Goal: Navigation & Orientation: Find specific page/section

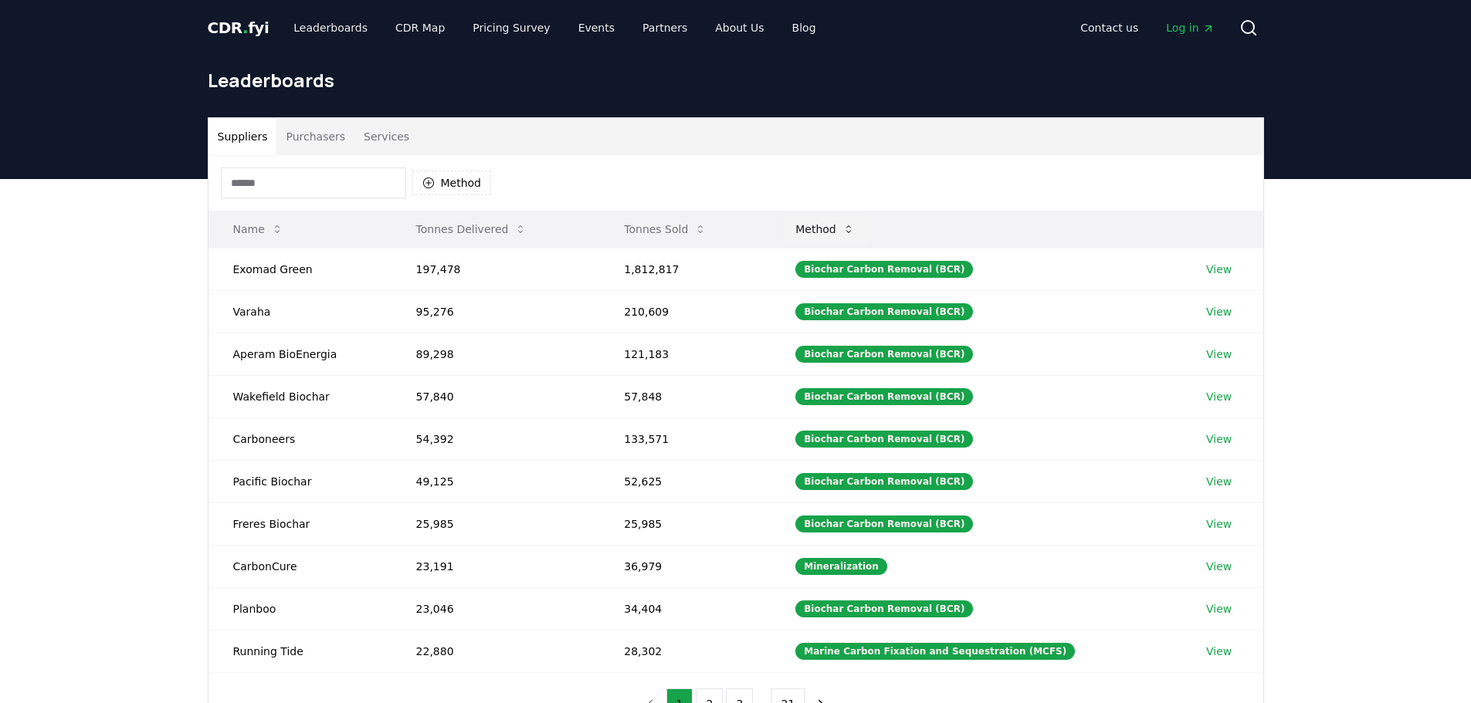
click at [855, 229] on icon at bounding box center [848, 229] width 12 height 12
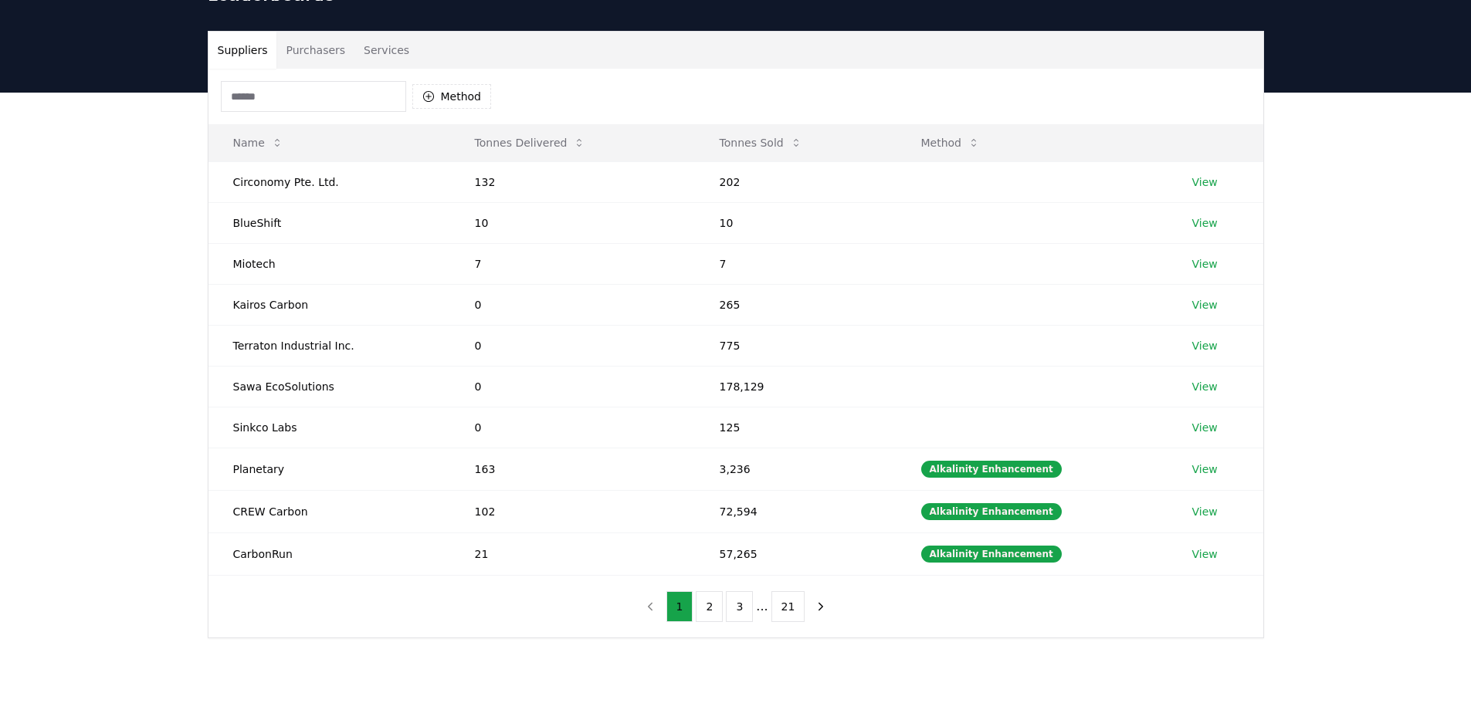
scroll to position [232, 0]
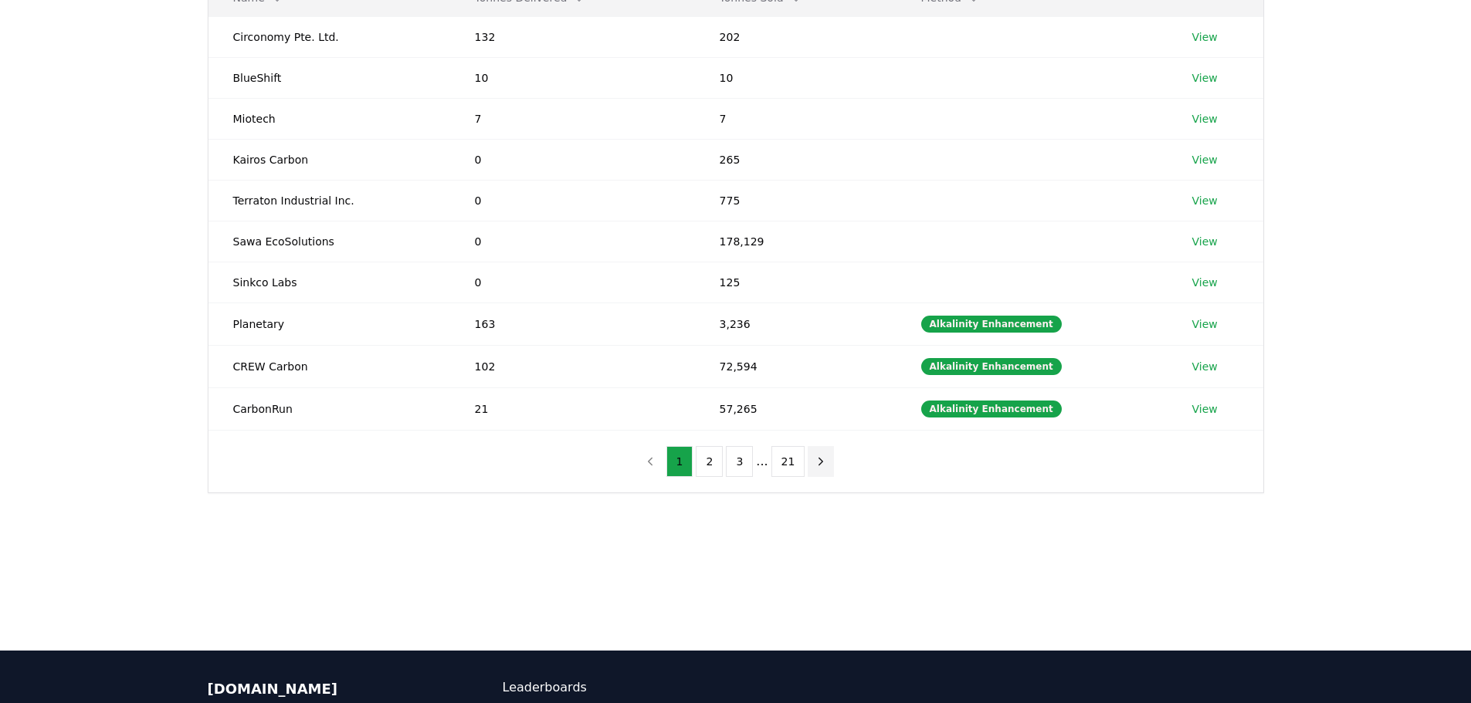
click at [824, 459] on button "next page" at bounding box center [820, 461] width 26 height 31
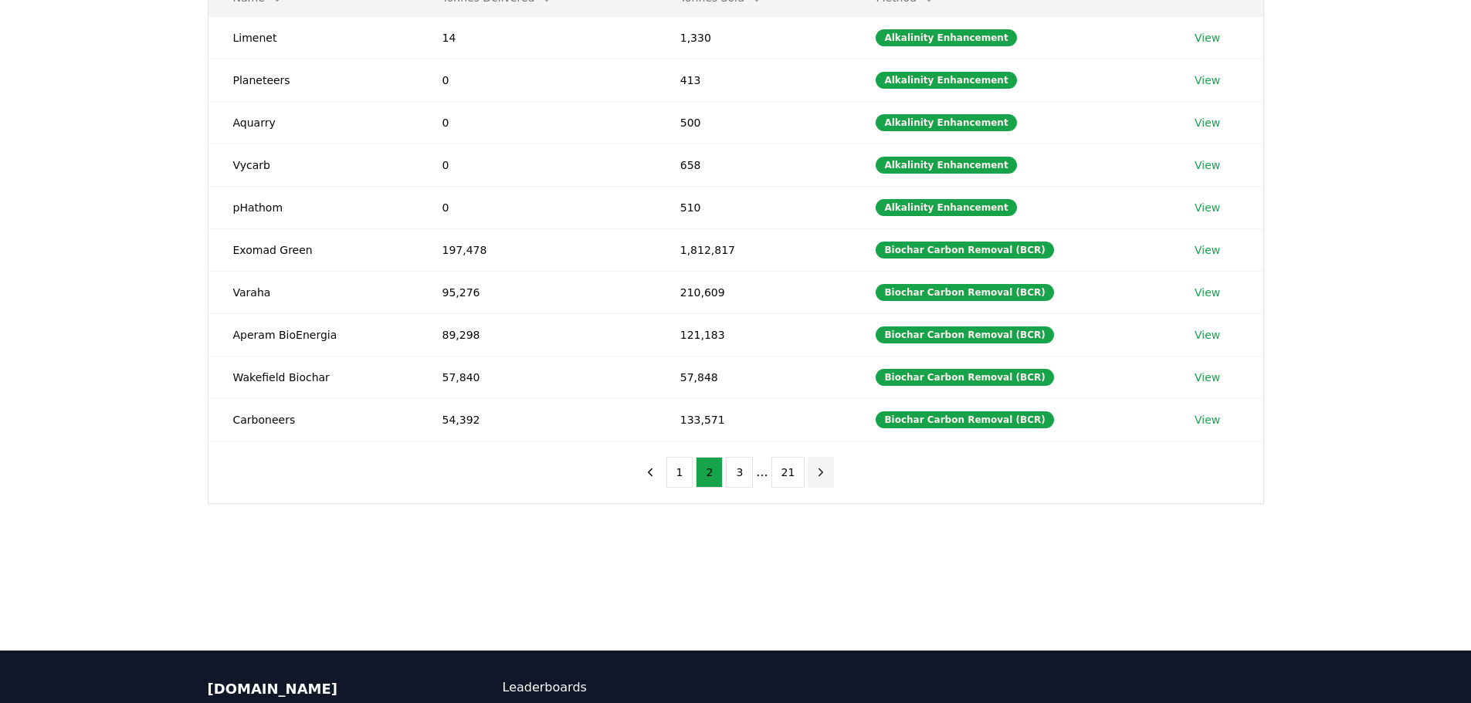
click at [821, 472] on icon "next page" at bounding box center [821, 472] width 14 height 14
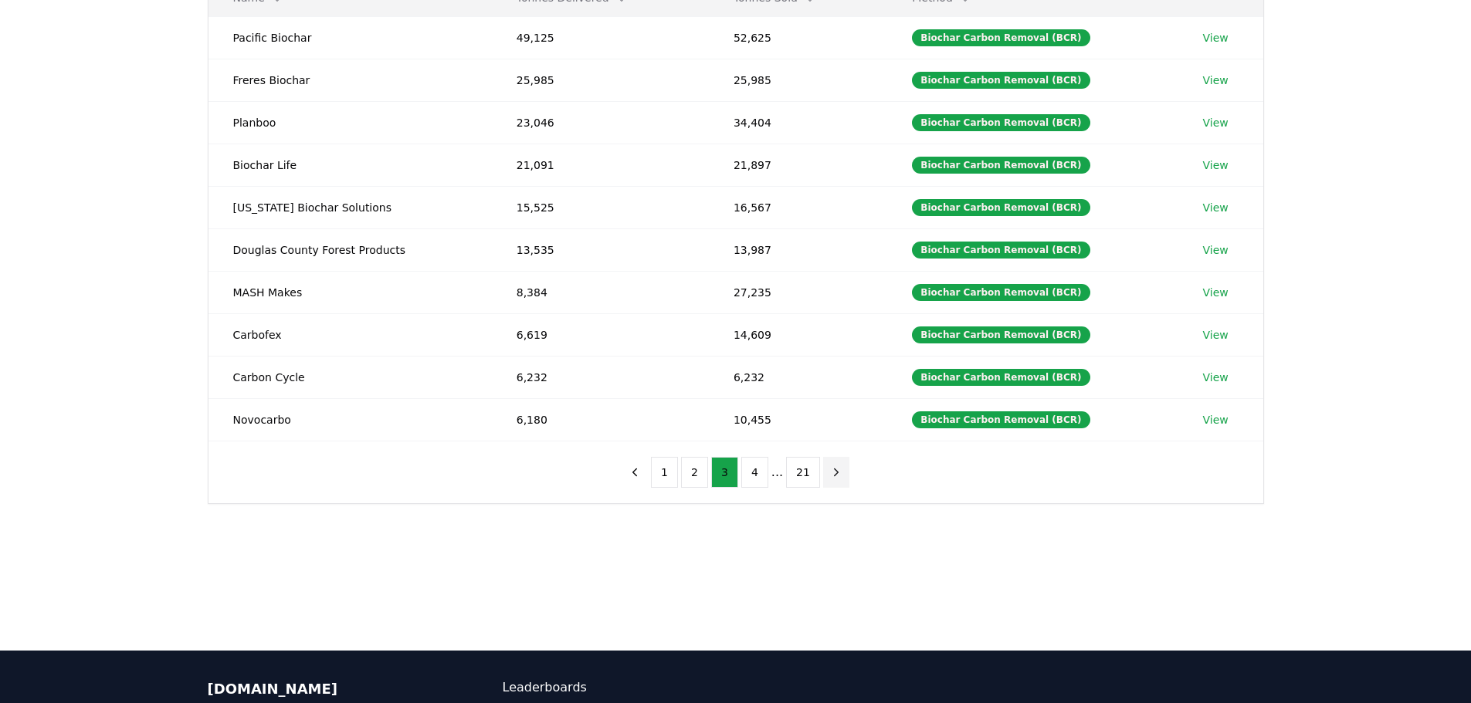
click at [833, 478] on icon "next page" at bounding box center [836, 472] width 14 height 14
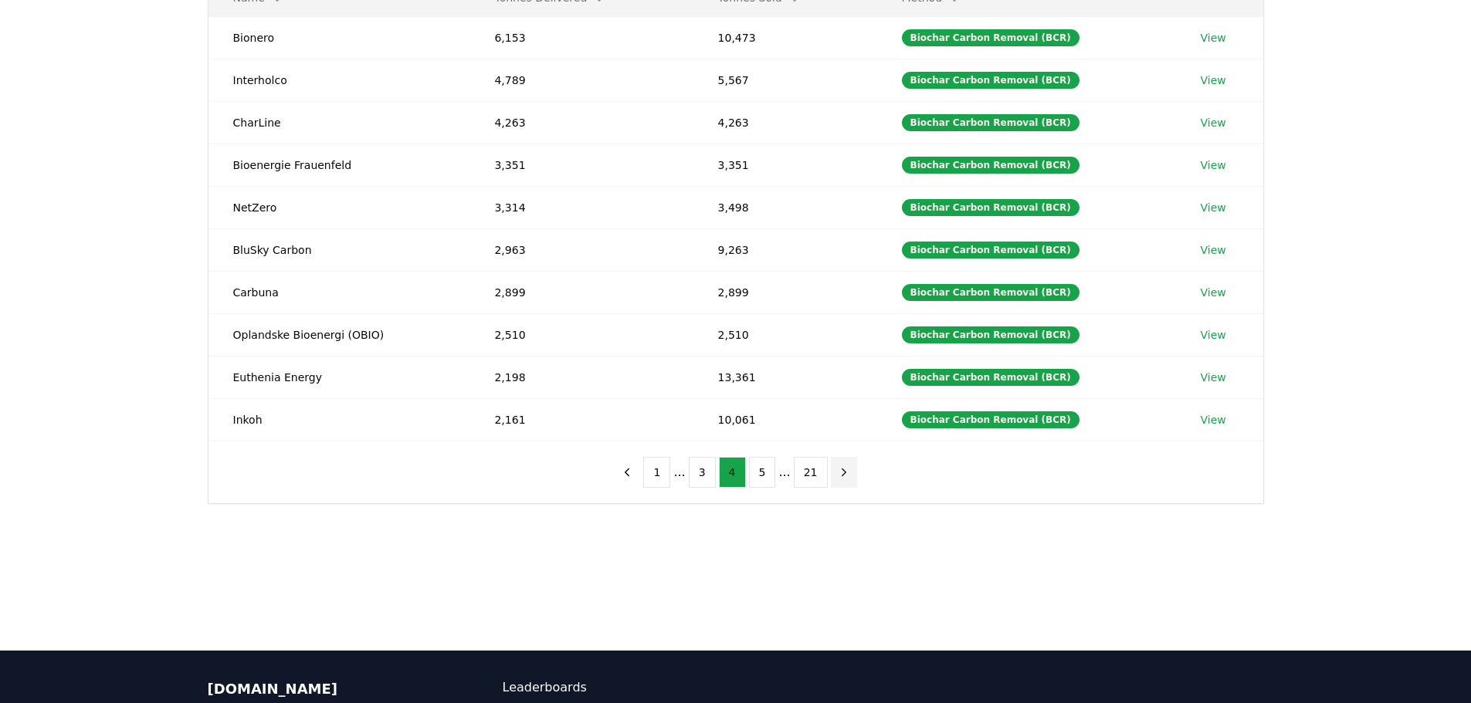
click at [837, 478] on icon "next page" at bounding box center [844, 472] width 14 height 14
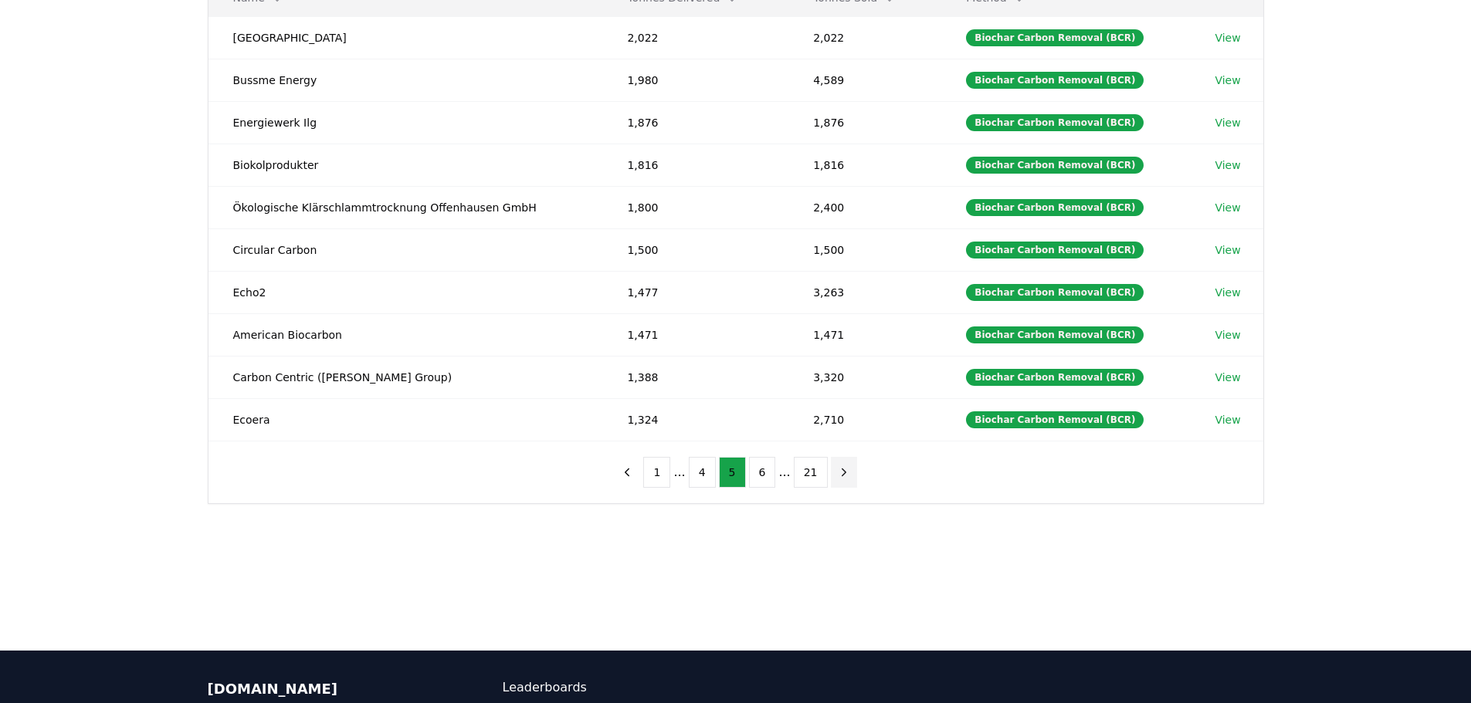
click at [837, 477] on icon "next page" at bounding box center [844, 472] width 14 height 14
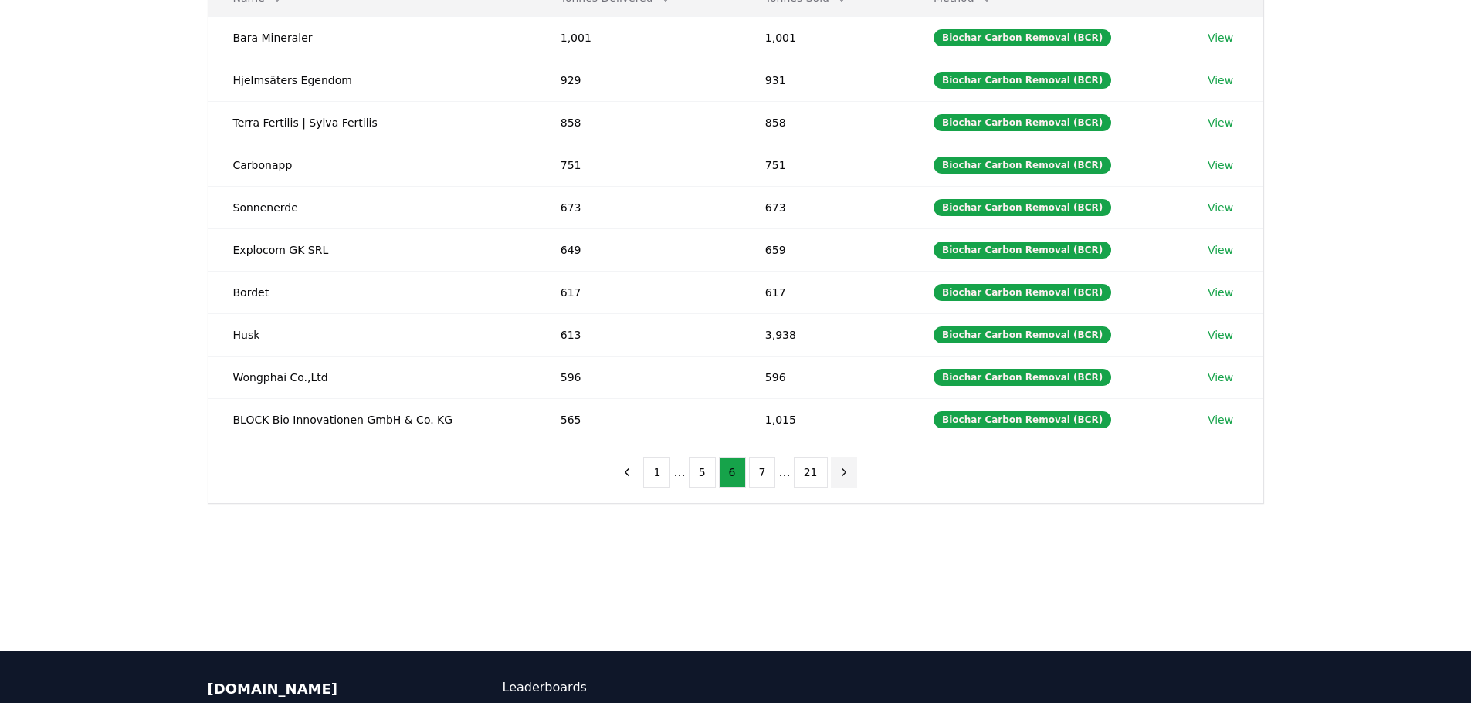
click at [837, 477] on icon "next page" at bounding box center [844, 472] width 14 height 14
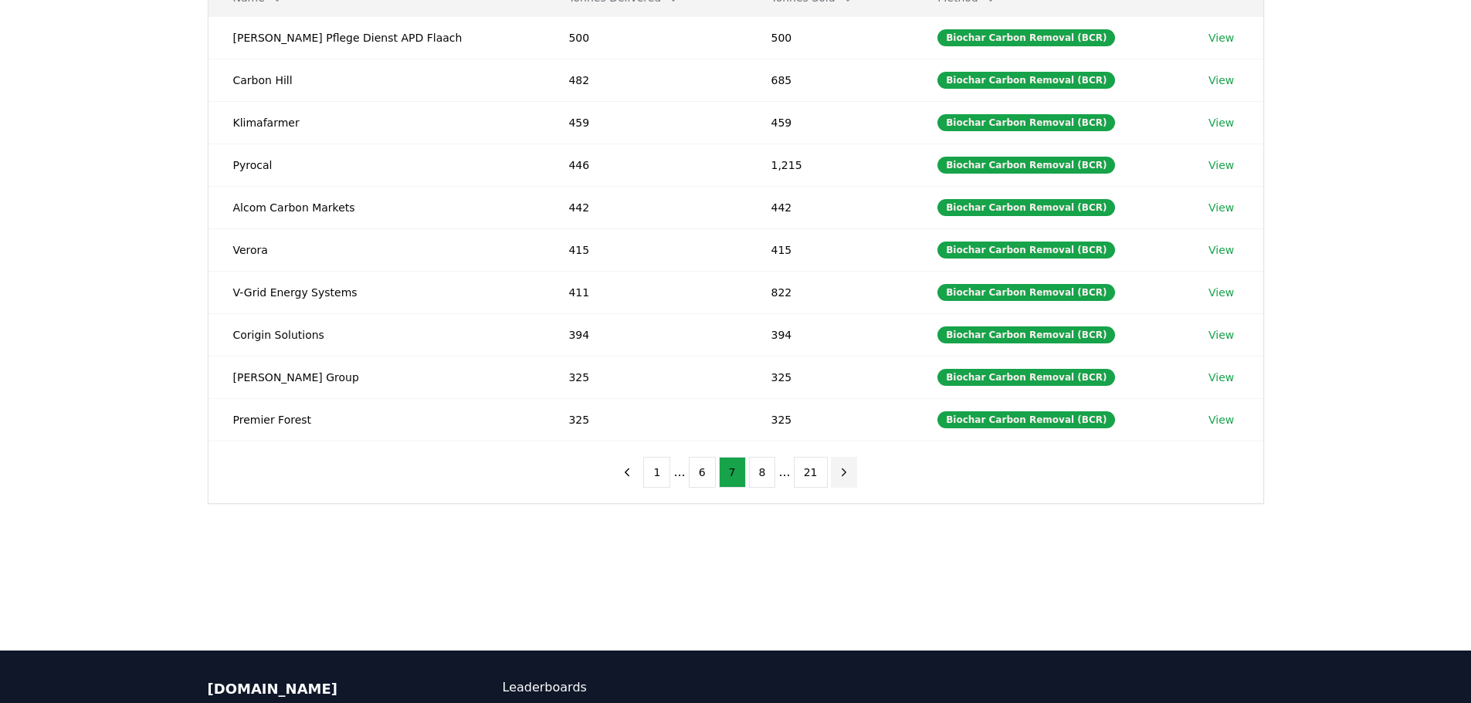
click at [837, 477] on icon "next page" at bounding box center [844, 472] width 14 height 14
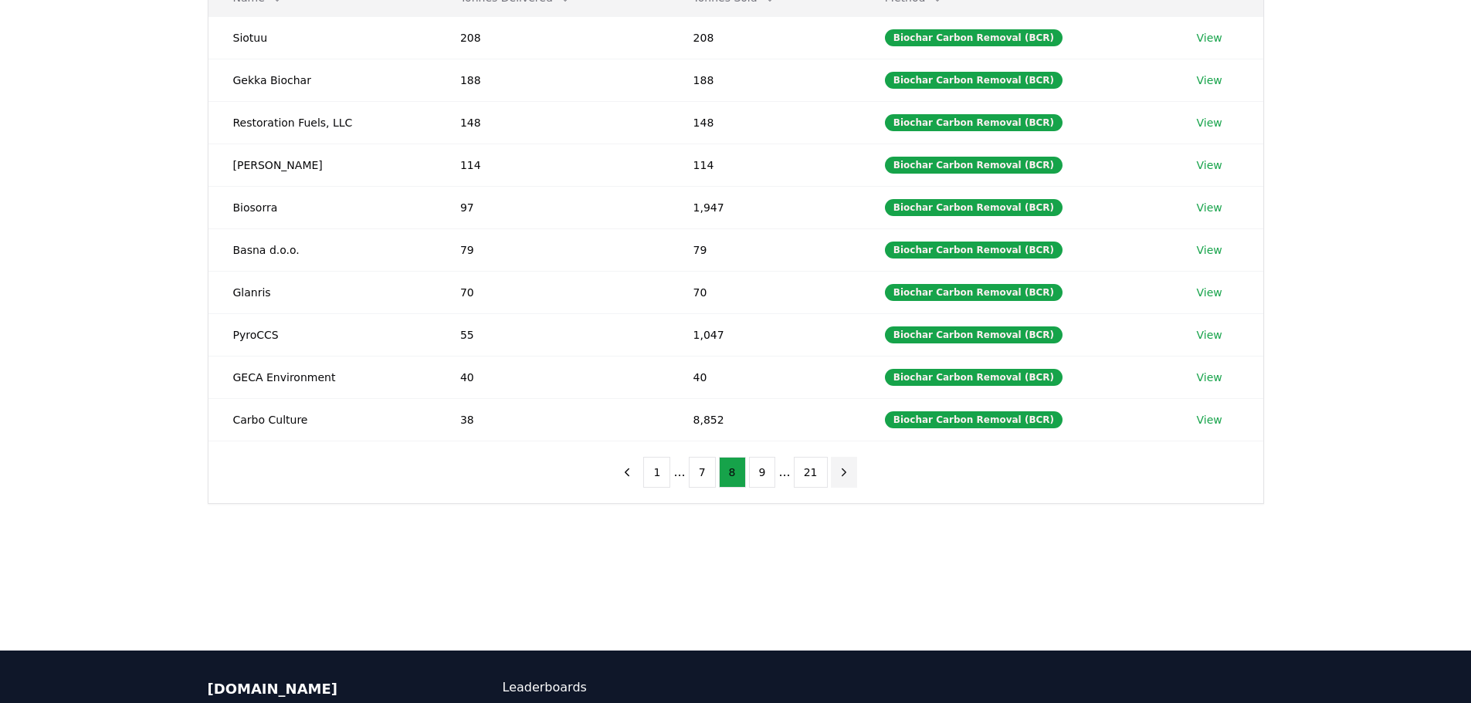
click at [837, 477] on icon "next page" at bounding box center [844, 472] width 14 height 14
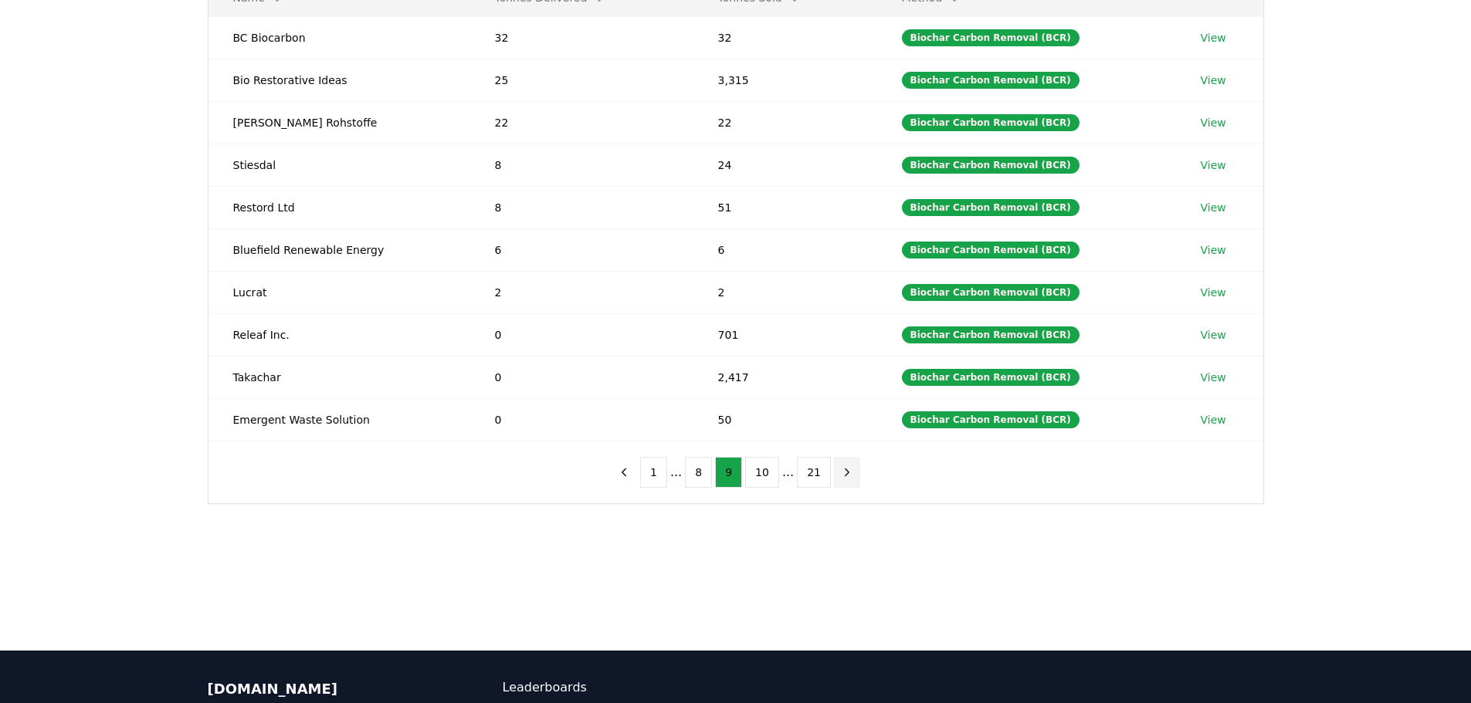
click at [849, 480] on button "next page" at bounding box center [847, 472] width 26 height 31
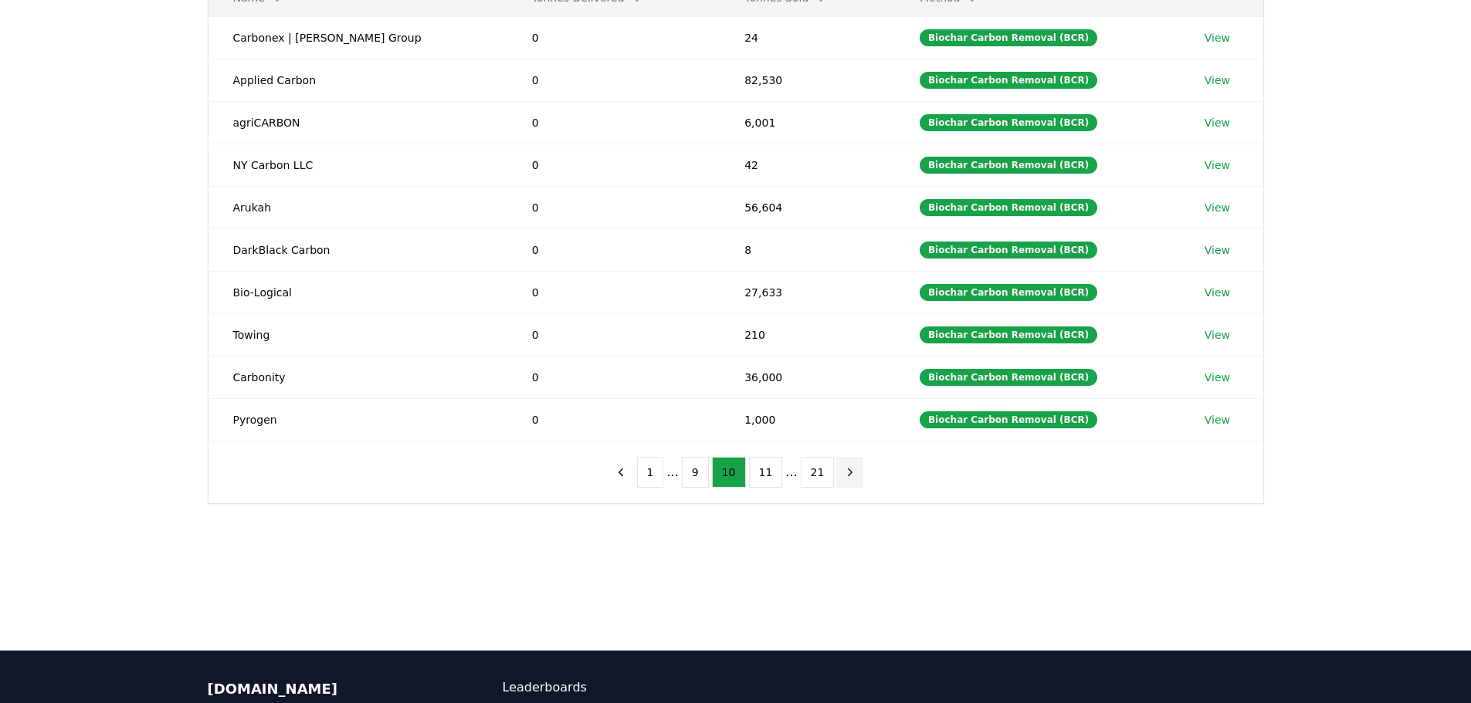
click at [849, 480] on button "next page" at bounding box center [850, 472] width 26 height 31
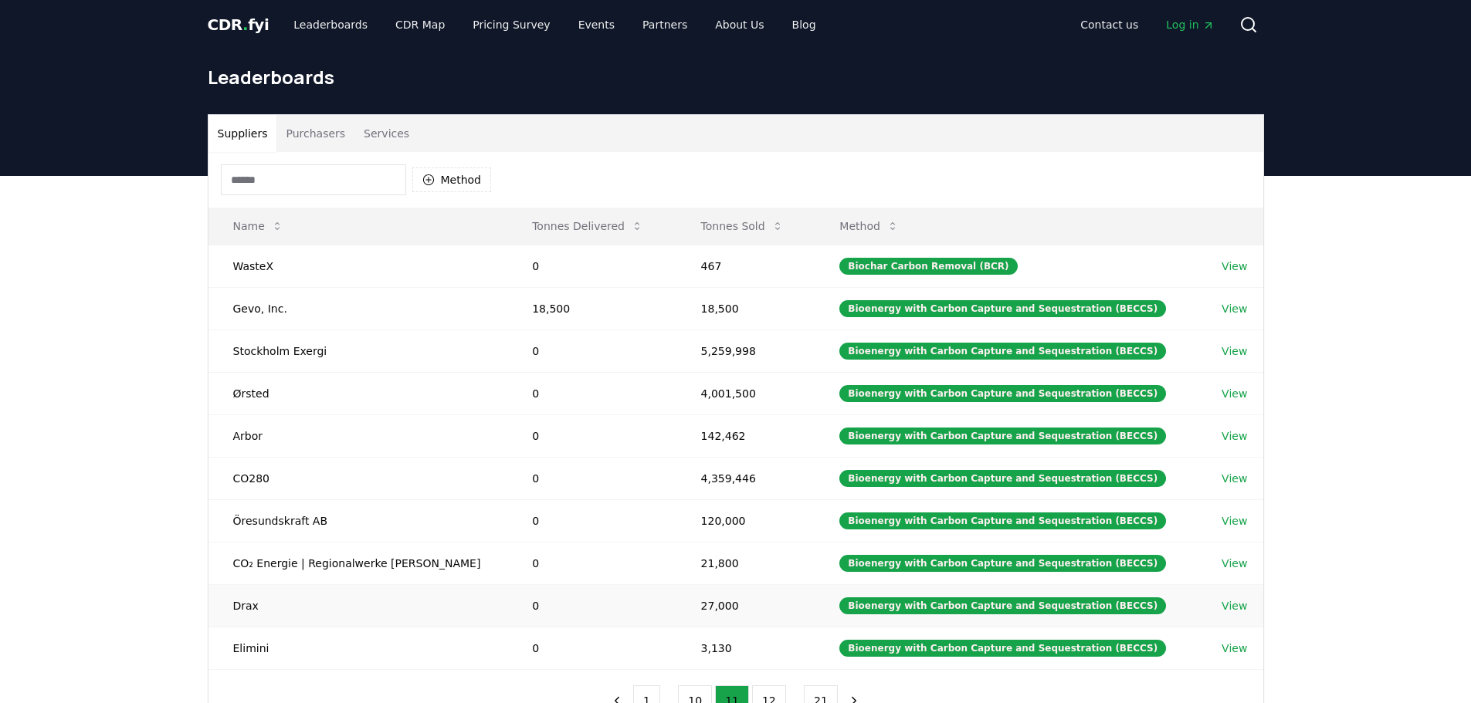
scroll to position [0, 0]
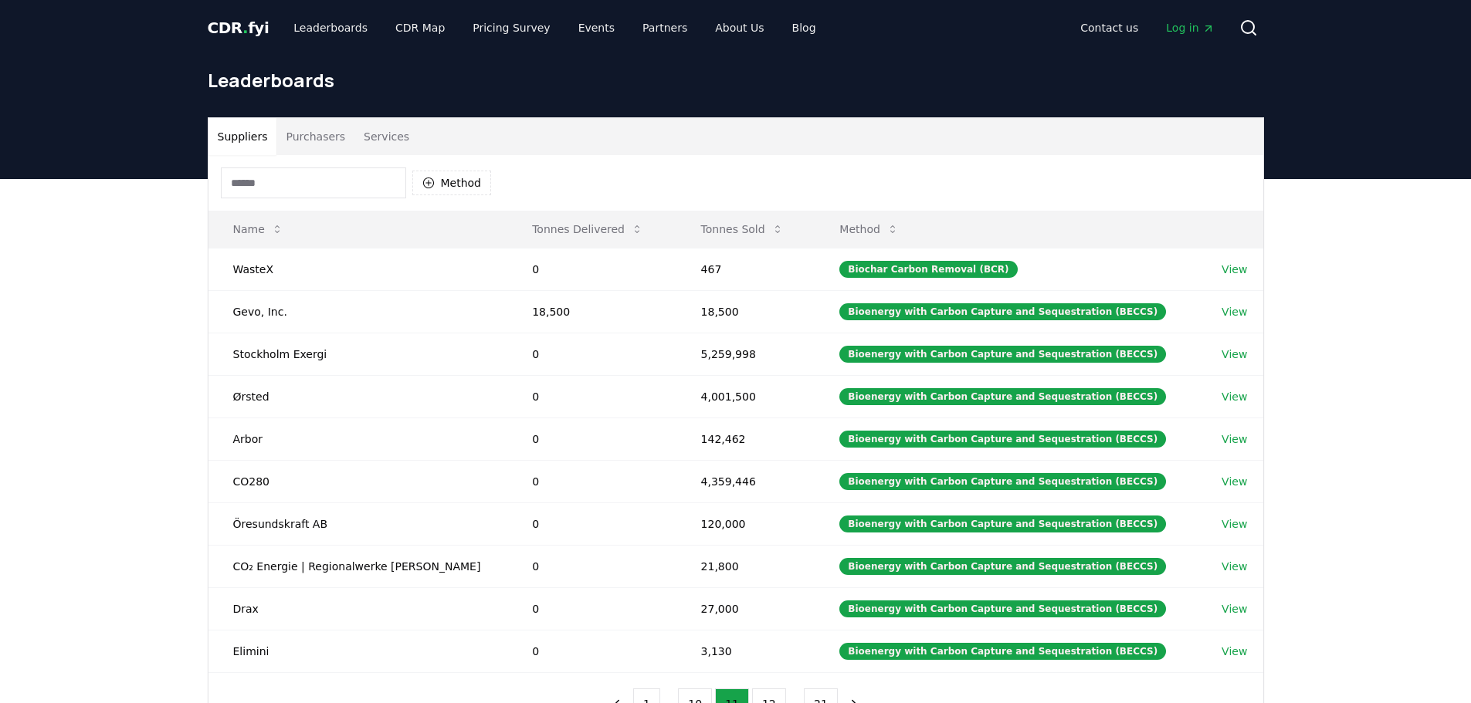
click at [242, 25] on span "CDR . fyi" at bounding box center [239, 28] width 62 height 19
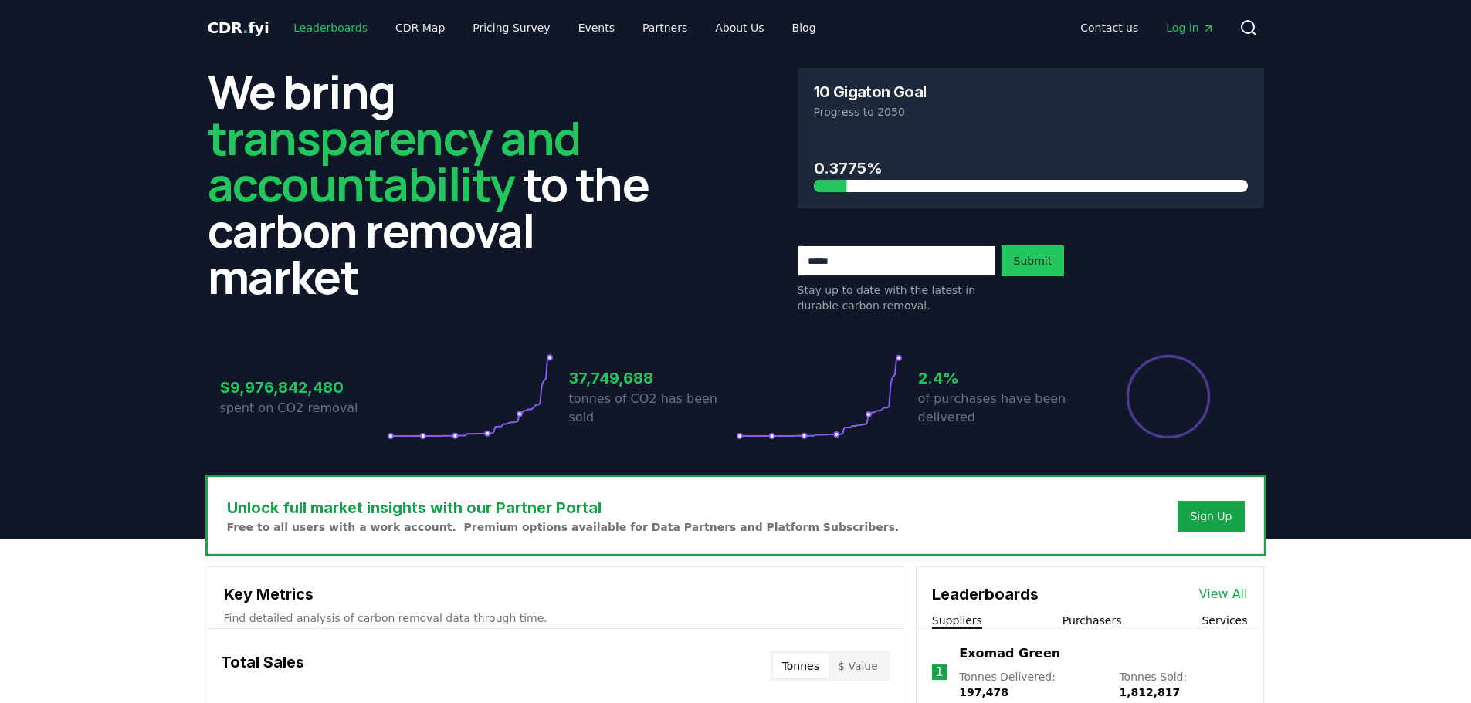
click at [328, 27] on link "Leaderboards" at bounding box center [330, 28] width 99 height 28
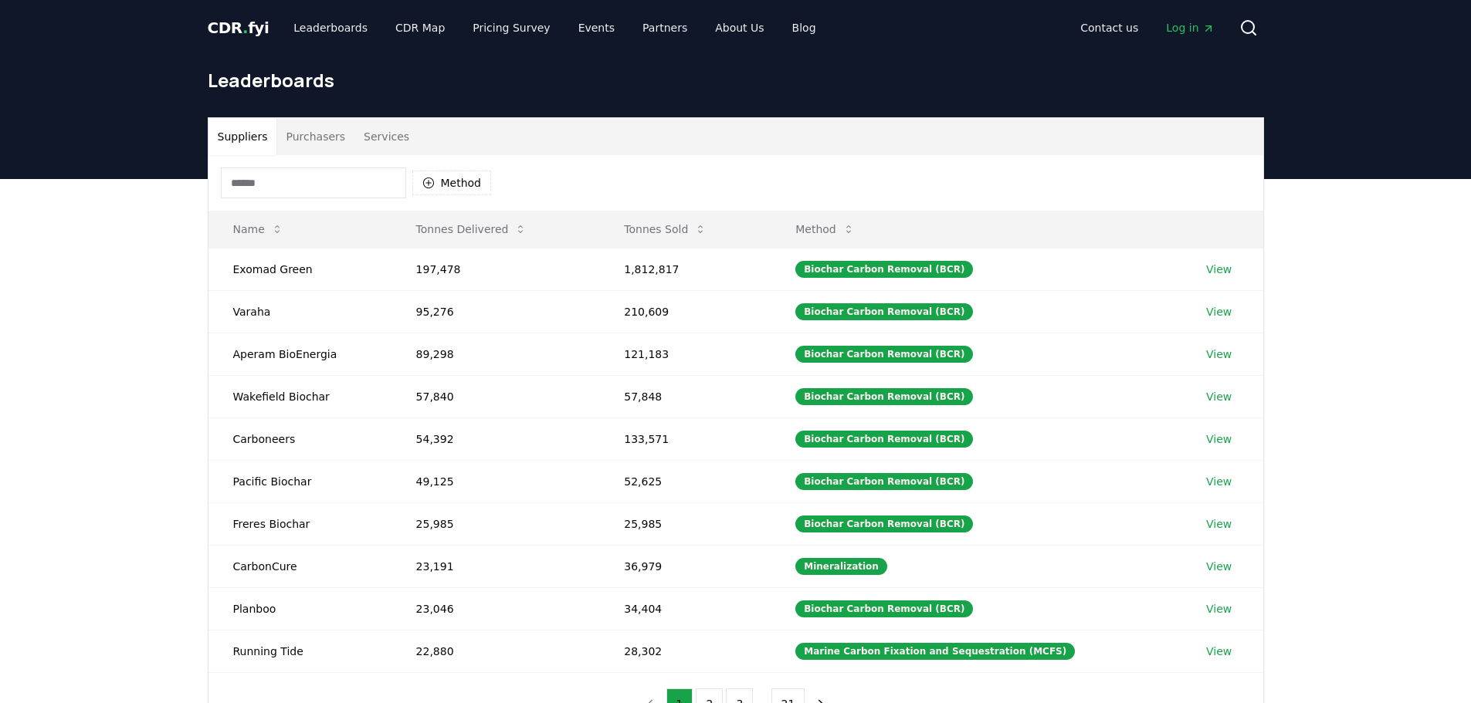
click at [307, 142] on button "Purchasers" at bounding box center [315, 136] width 78 height 37
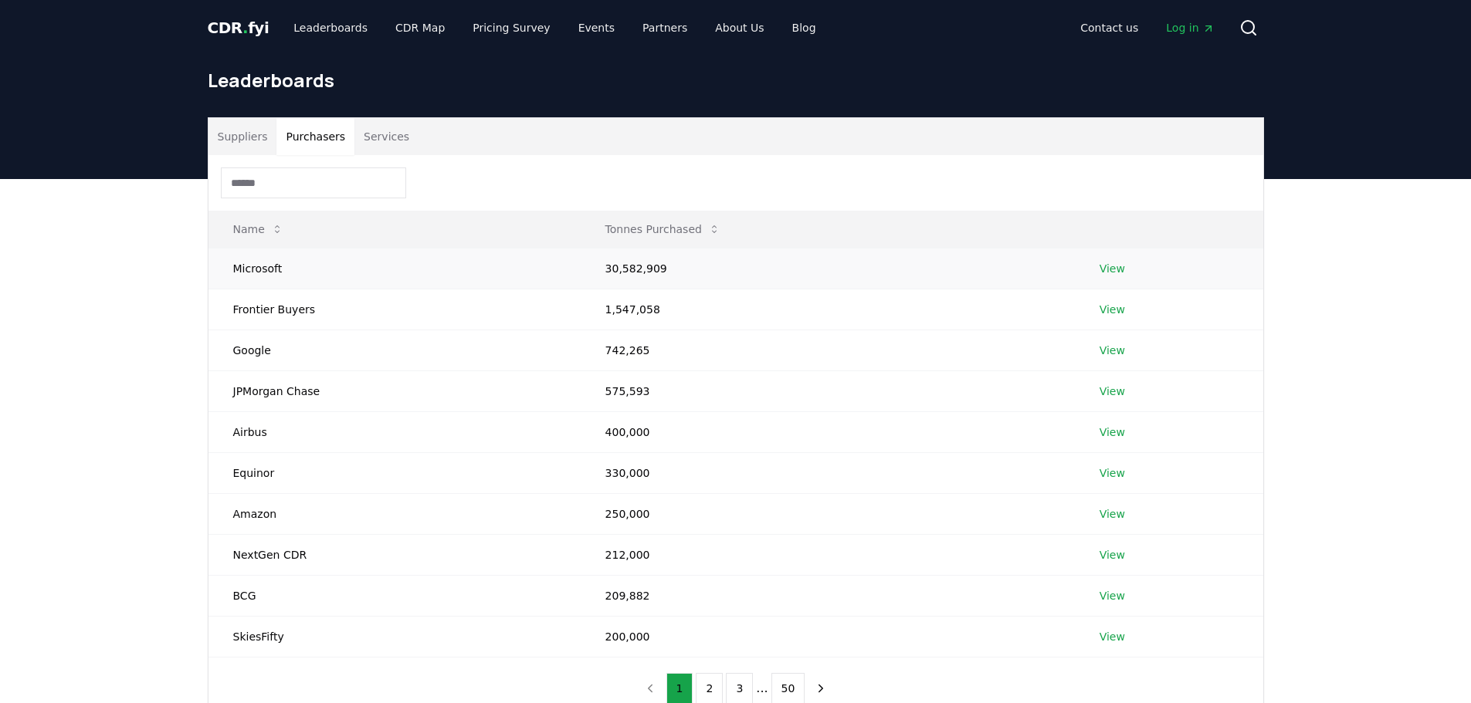
click at [1115, 269] on link "View" at bounding box center [1111, 268] width 25 height 15
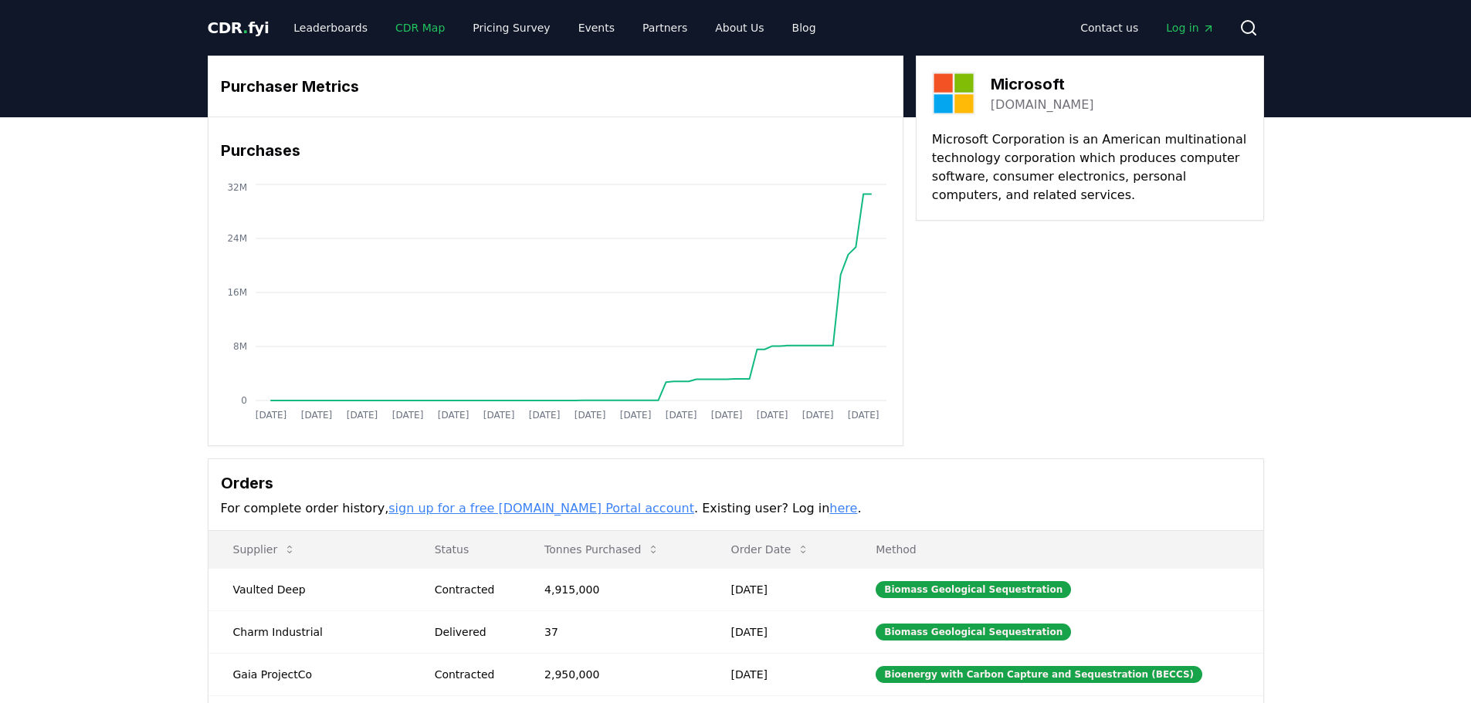
click at [396, 24] on link "CDR Map" at bounding box center [420, 28] width 74 height 28
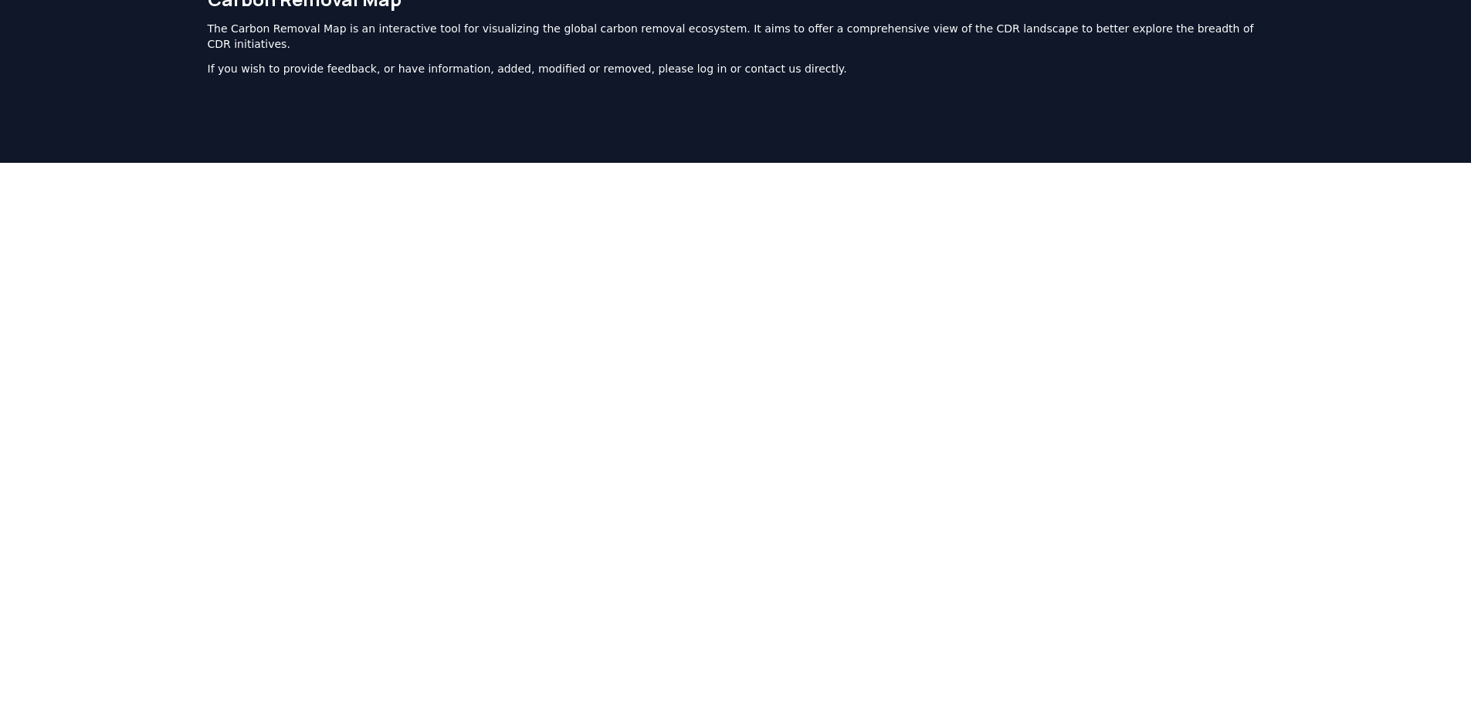
scroll to position [154, 0]
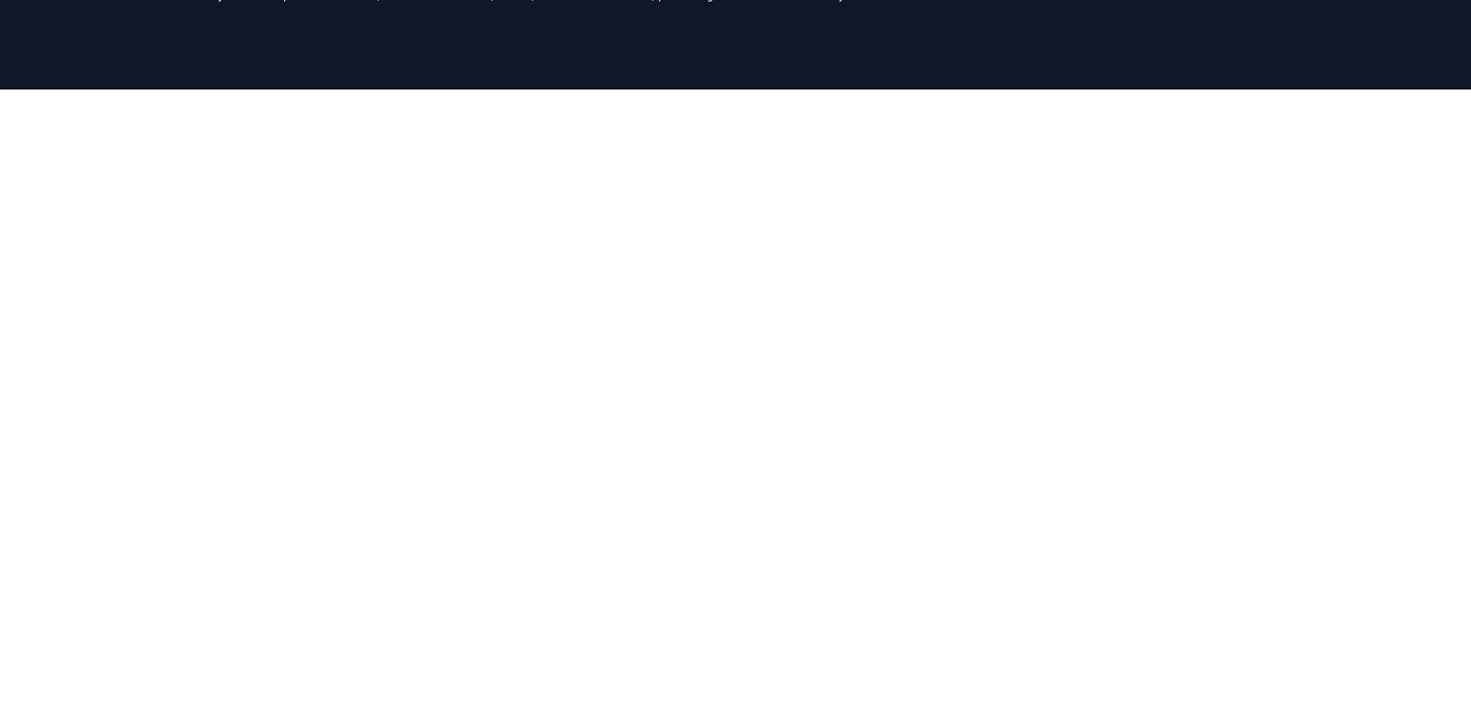
click at [1393, 423] on div at bounding box center [735, 441] width 1471 height 703
